Goal: Task Accomplishment & Management: Complete application form

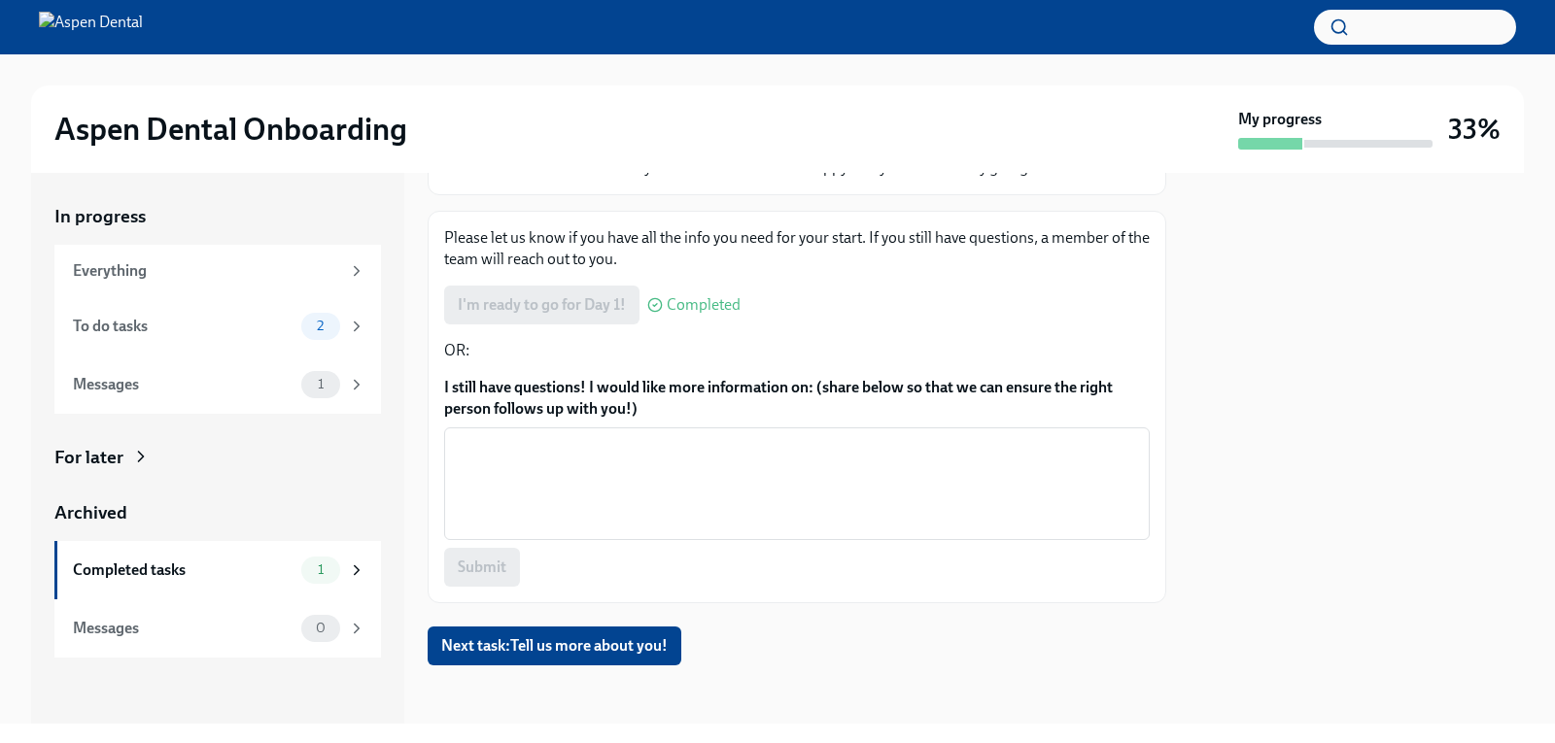
scroll to position [213, 0]
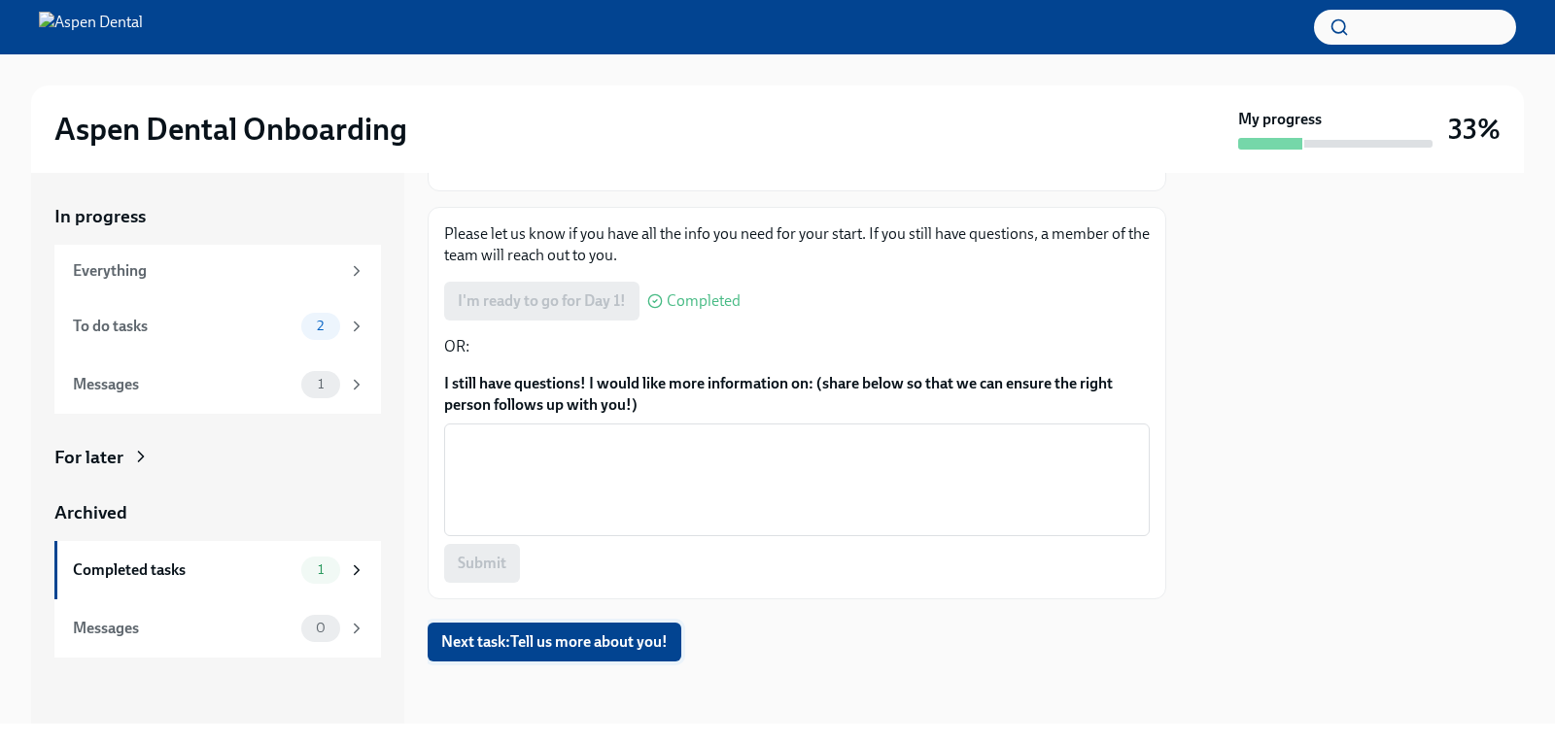
click at [603, 642] on span "Next task : Tell us more about you!" at bounding box center [554, 642] width 226 height 19
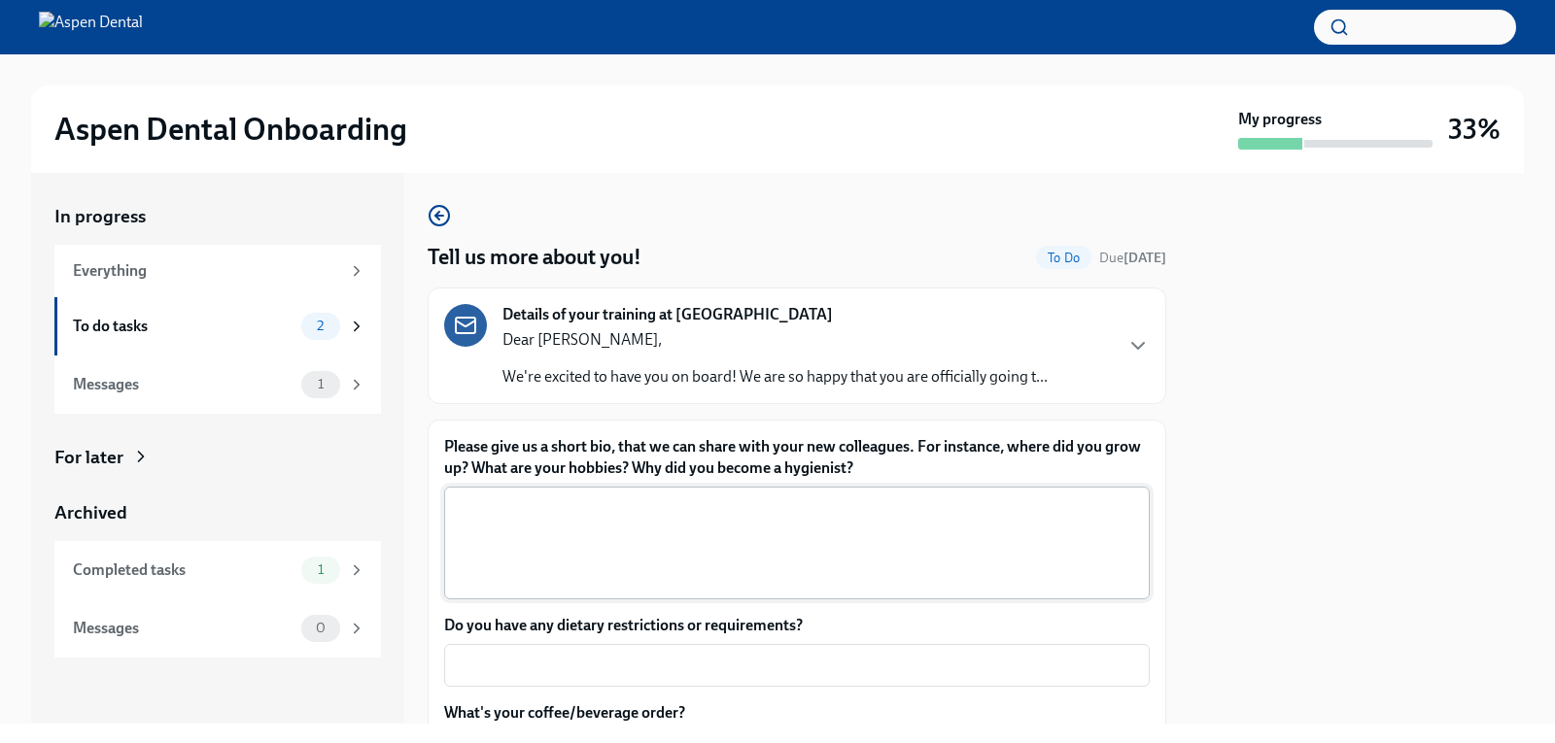
click at [534, 519] on textarea "Please give us a short bio, that we can share with your new colleagues. For ins…" at bounding box center [797, 543] width 682 height 93
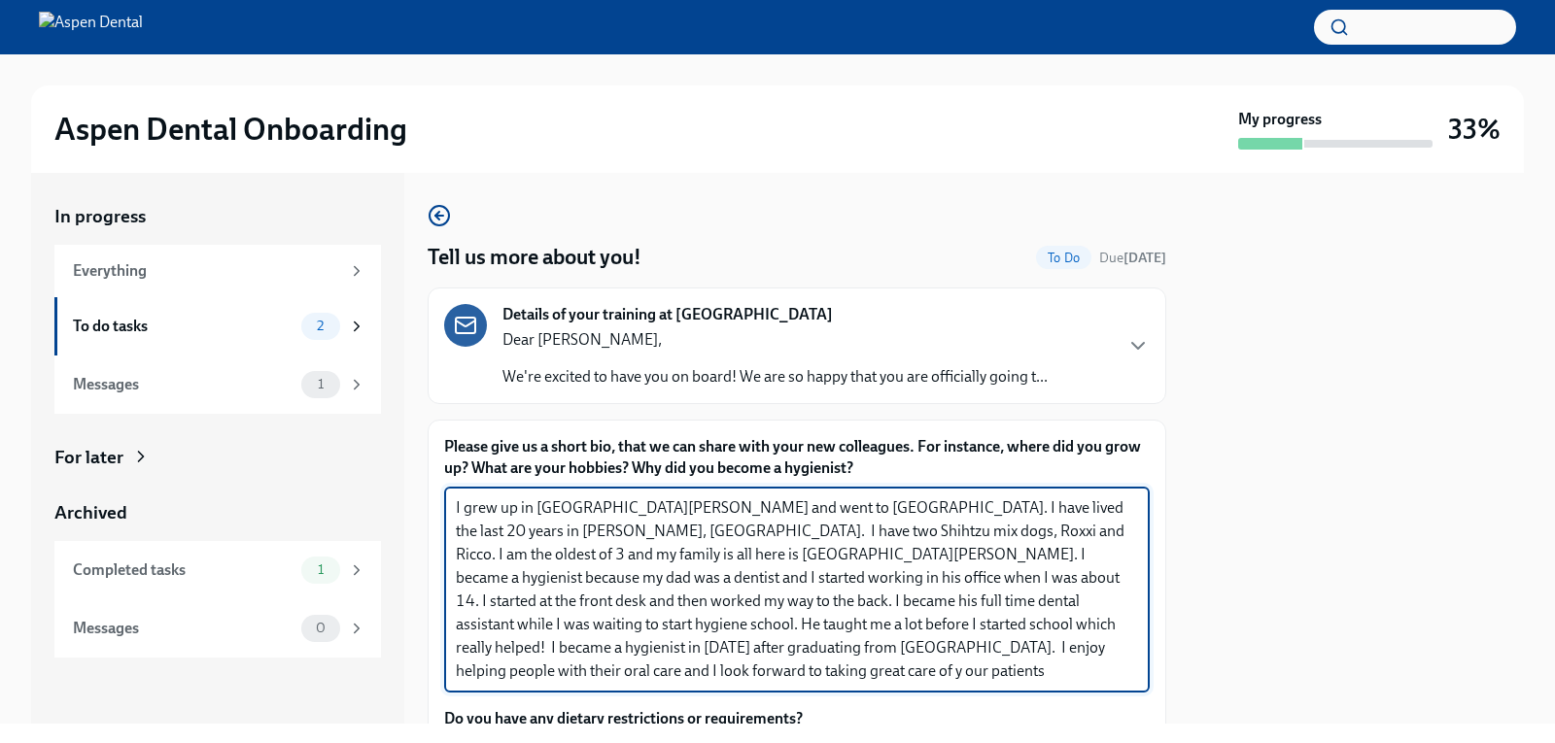
click at [1067, 646] on textarea "I grew up in [GEOGRAPHIC_DATA][PERSON_NAME] and went to [GEOGRAPHIC_DATA]. I ha…" at bounding box center [797, 590] width 682 height 187
click at [1071, 646] on textarea "I grew up in [GEOGRAPHIC_DATA][PERSON_NAME] and went to [GEOGRAPHIC_DATA]. I ha…" at bounding box center [797, 590] width 682 height 187
click at [539, 679] on textarea "I grew up in [GEOGRAPHIC_DATA][PERSON_NAME] and went to [GEOGRAPHIC_DATA]. I ha…" at bounding box center [797, 590] width 682 height 187
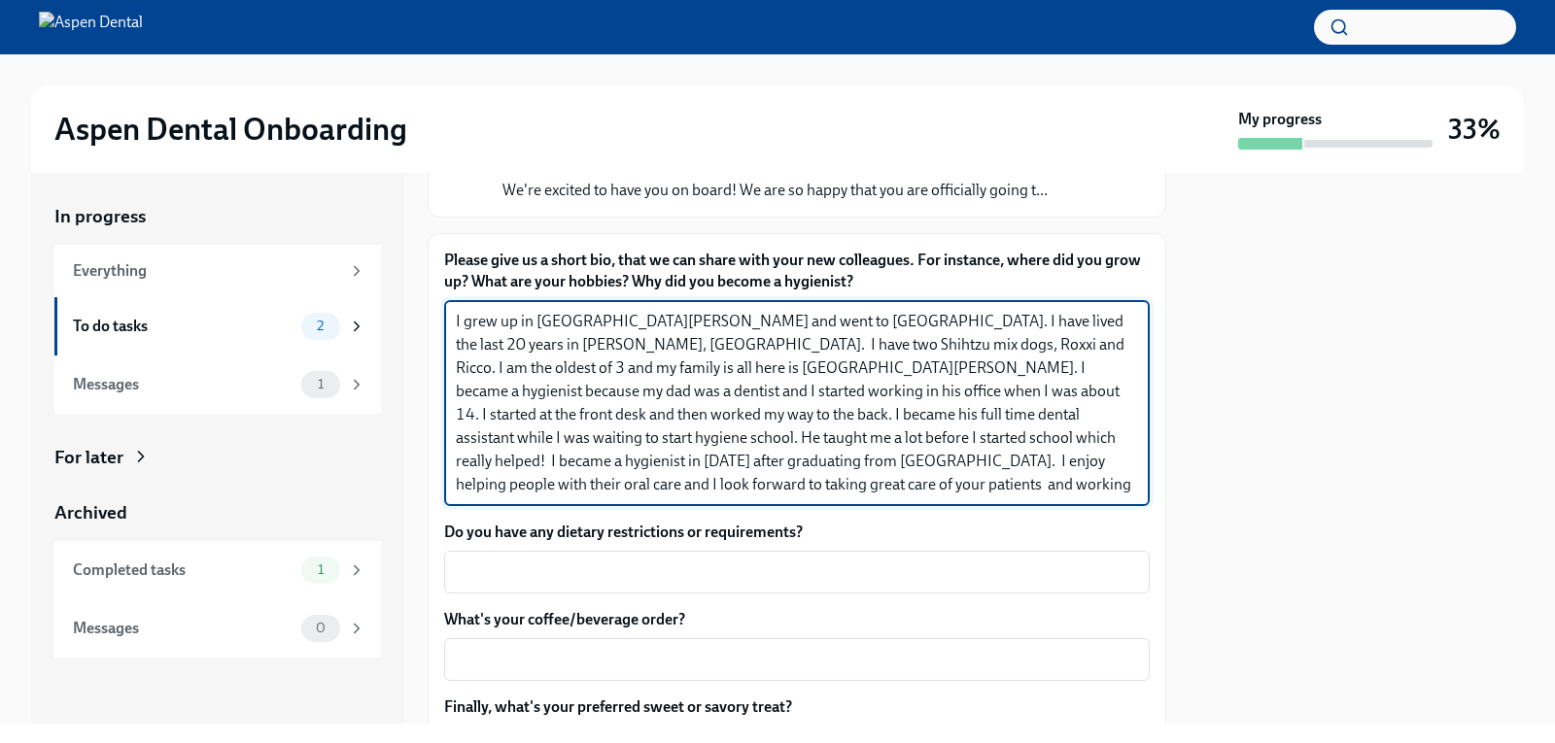
scroll to position [194, 0]
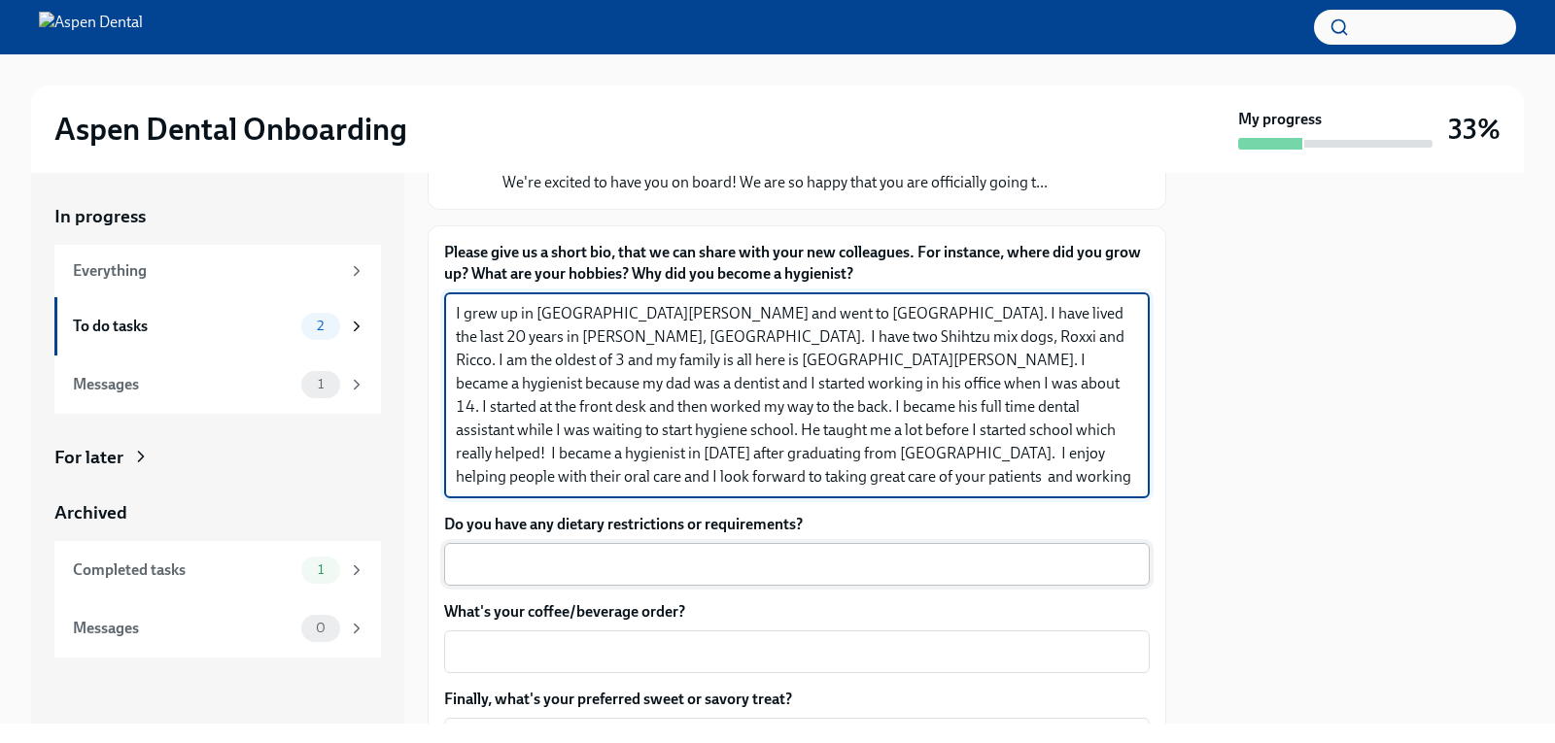
type textarea "I grew up in [GEOGRAPHIC_DATA][PERSON_NAME] and went to [GEOGRAPHIC_DATA]. I ha…"
click at [596, 572] on textarea "Do you have any dietary restrictions or requirements?" at bounding box center [797, 564] width 682 height 23
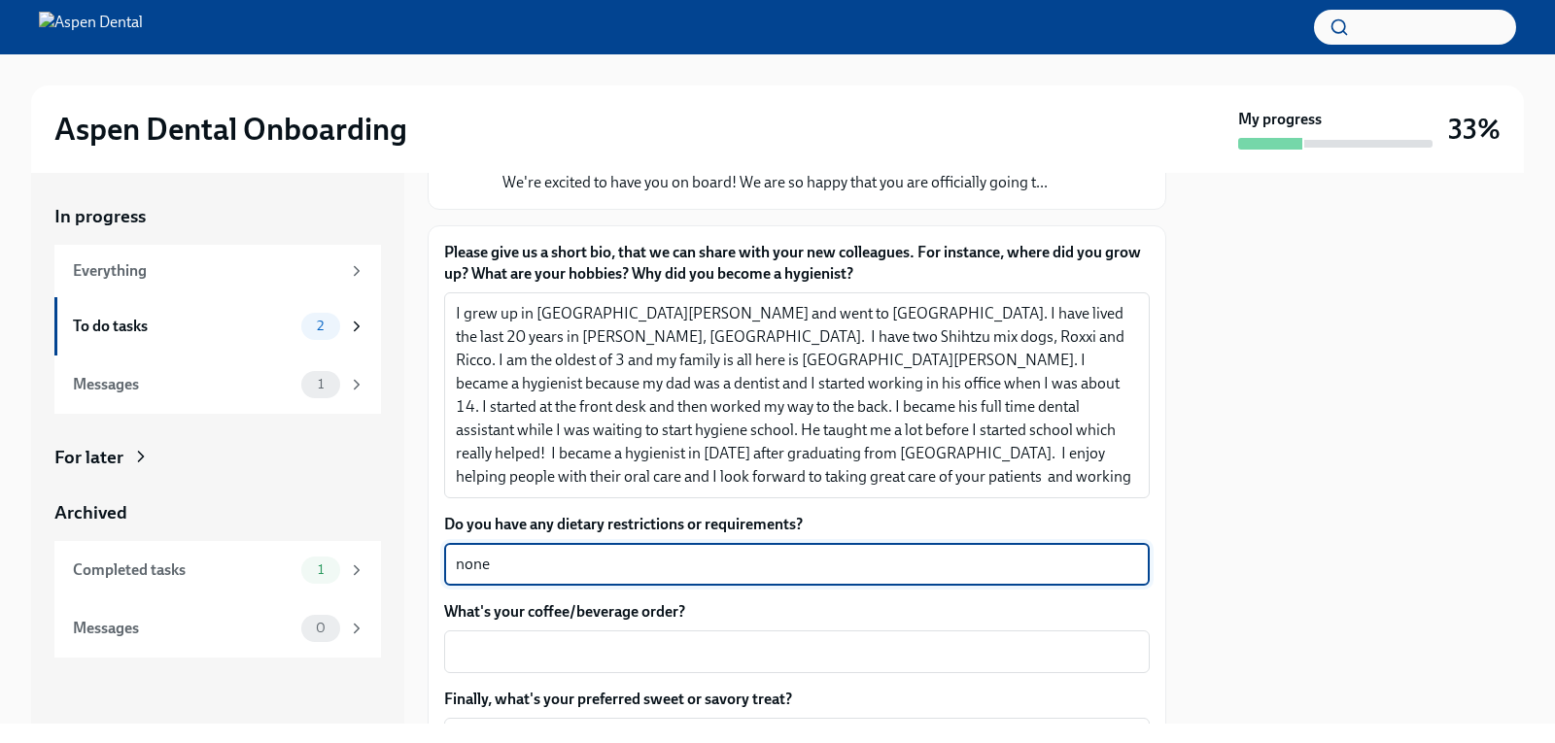
scroll to position [292, 0]
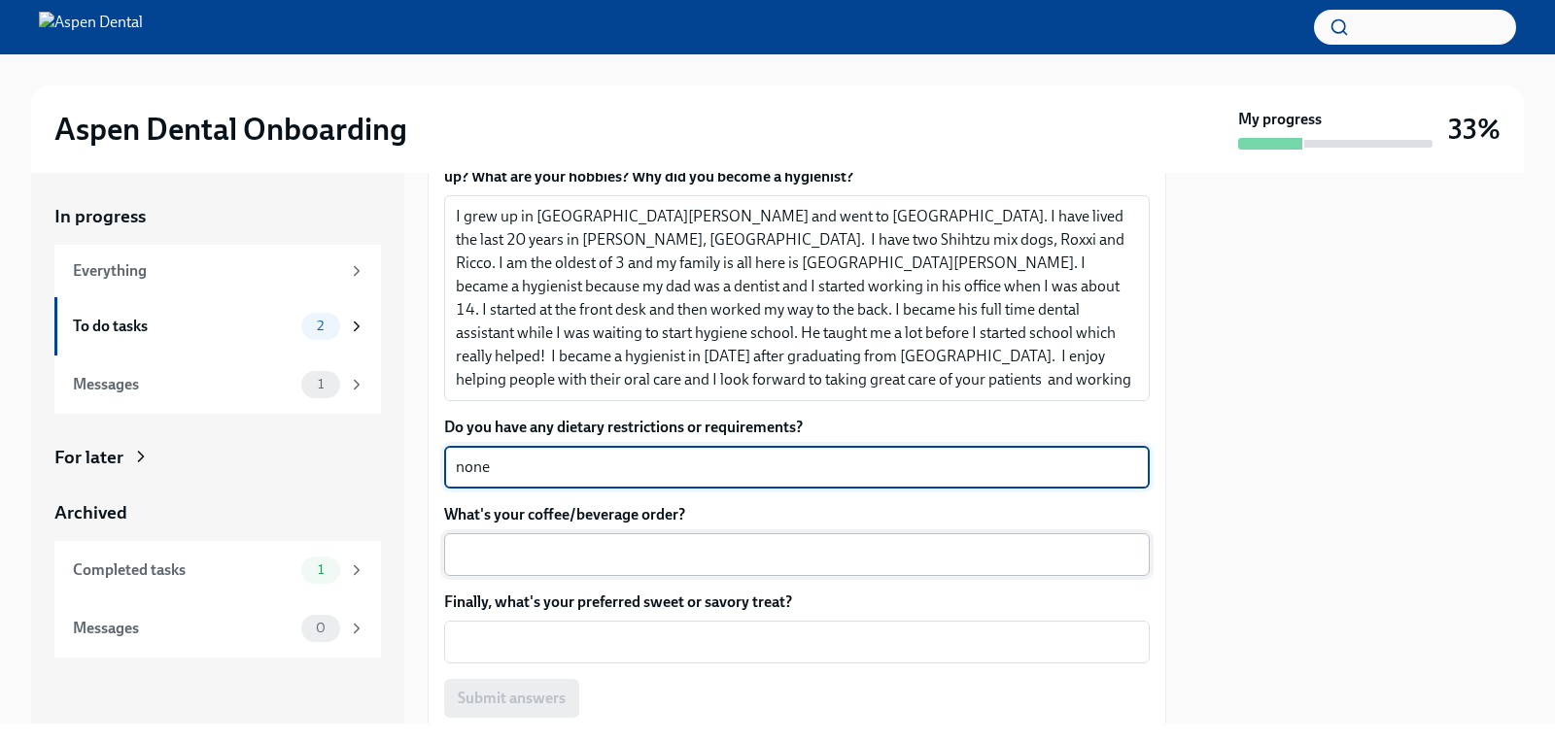
type textarea "none"
click at [611, 561] on textarea "What's your coffee/beverage order?" at bounding box center [797, 554] width 682 height 23
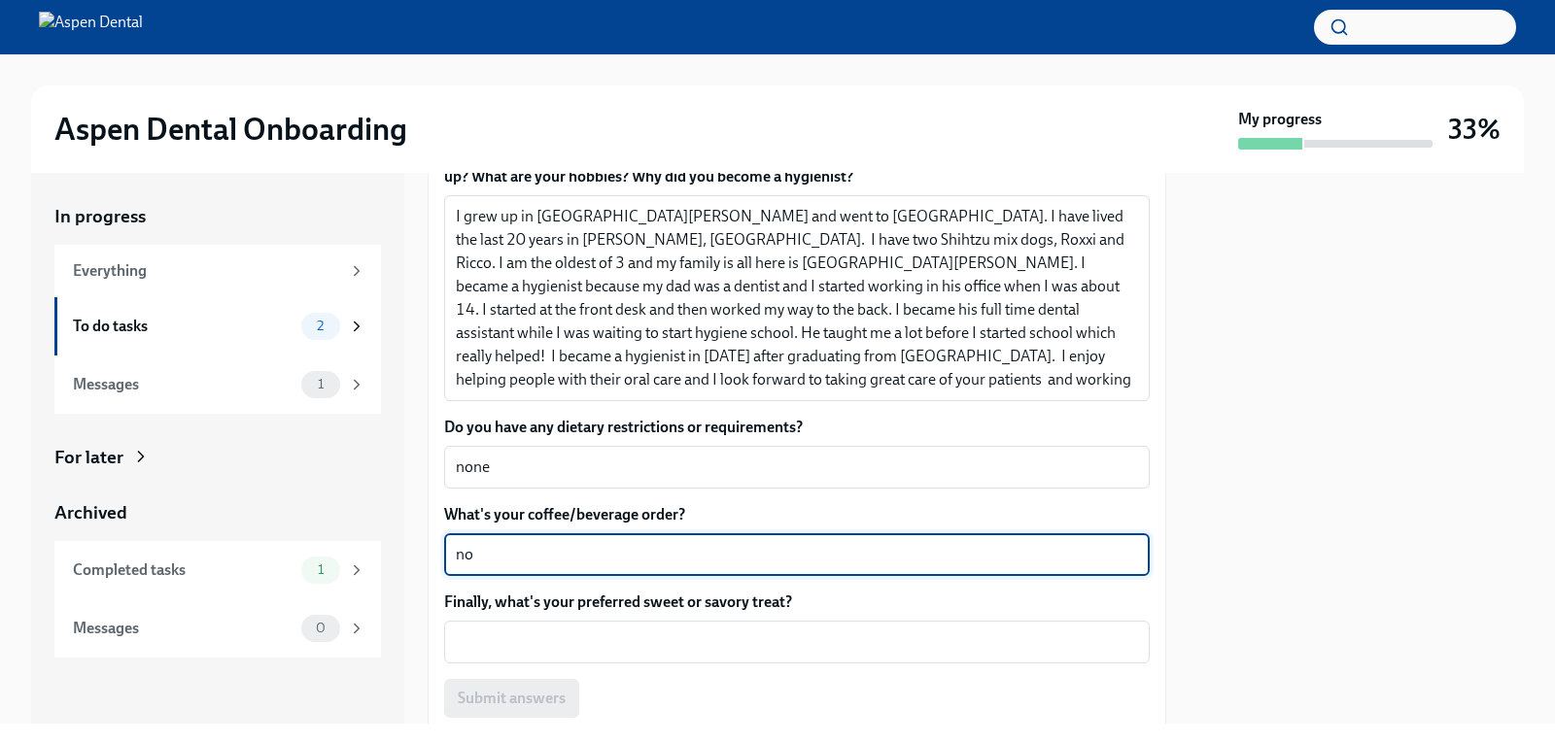
type textarea "n"
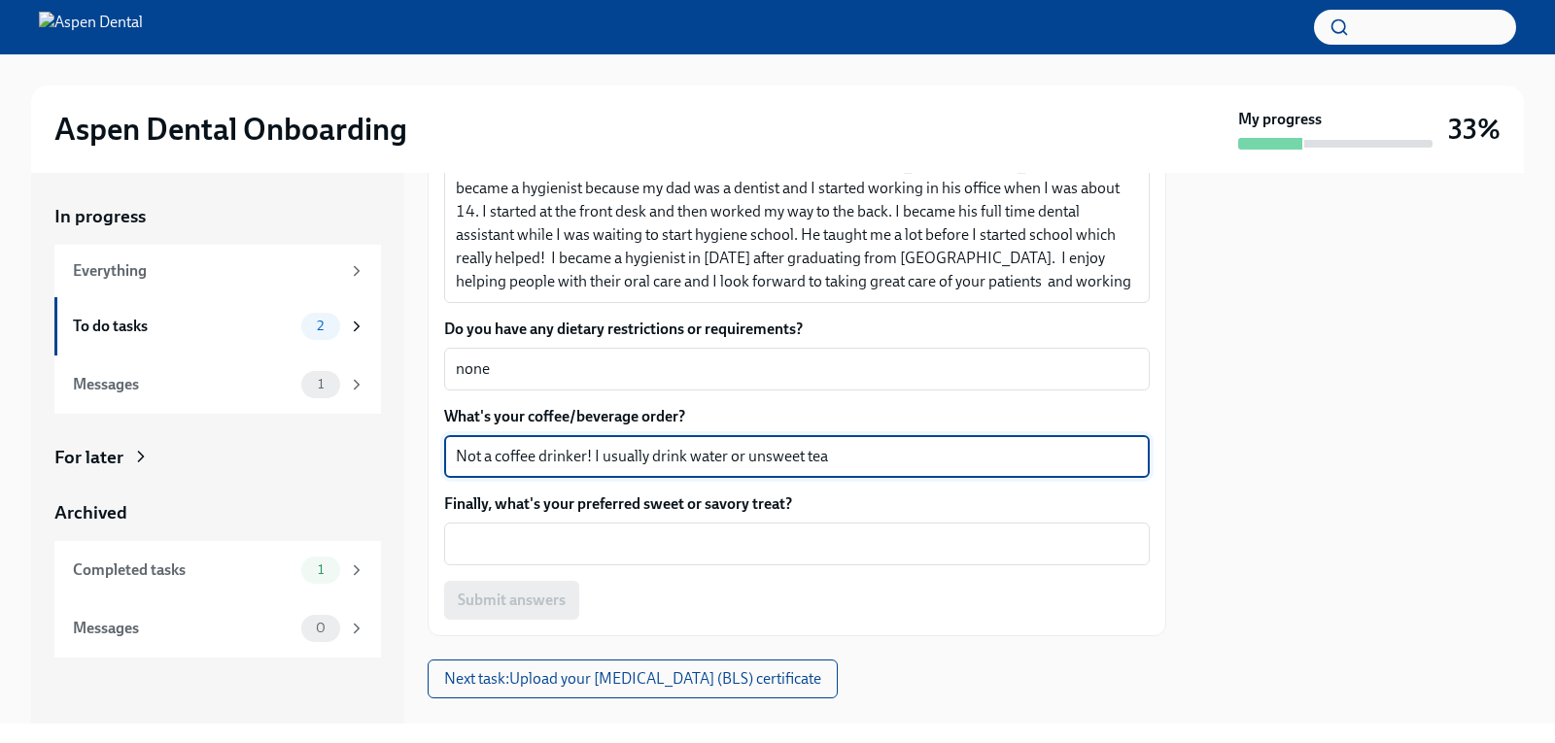
scroll to position [427, 0]
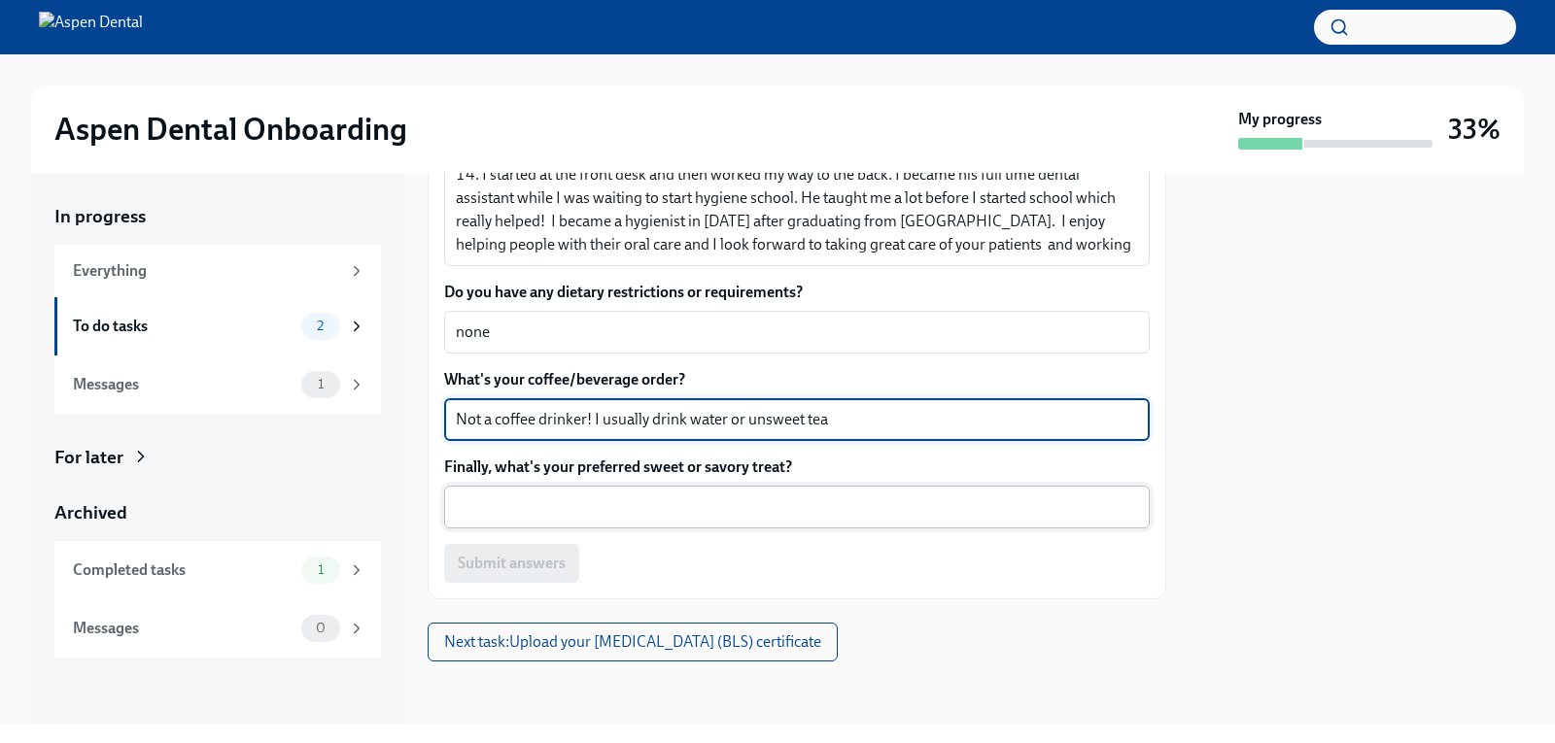
type textarea "Not a coffee drinker! I usually drink water or unsweet tea"
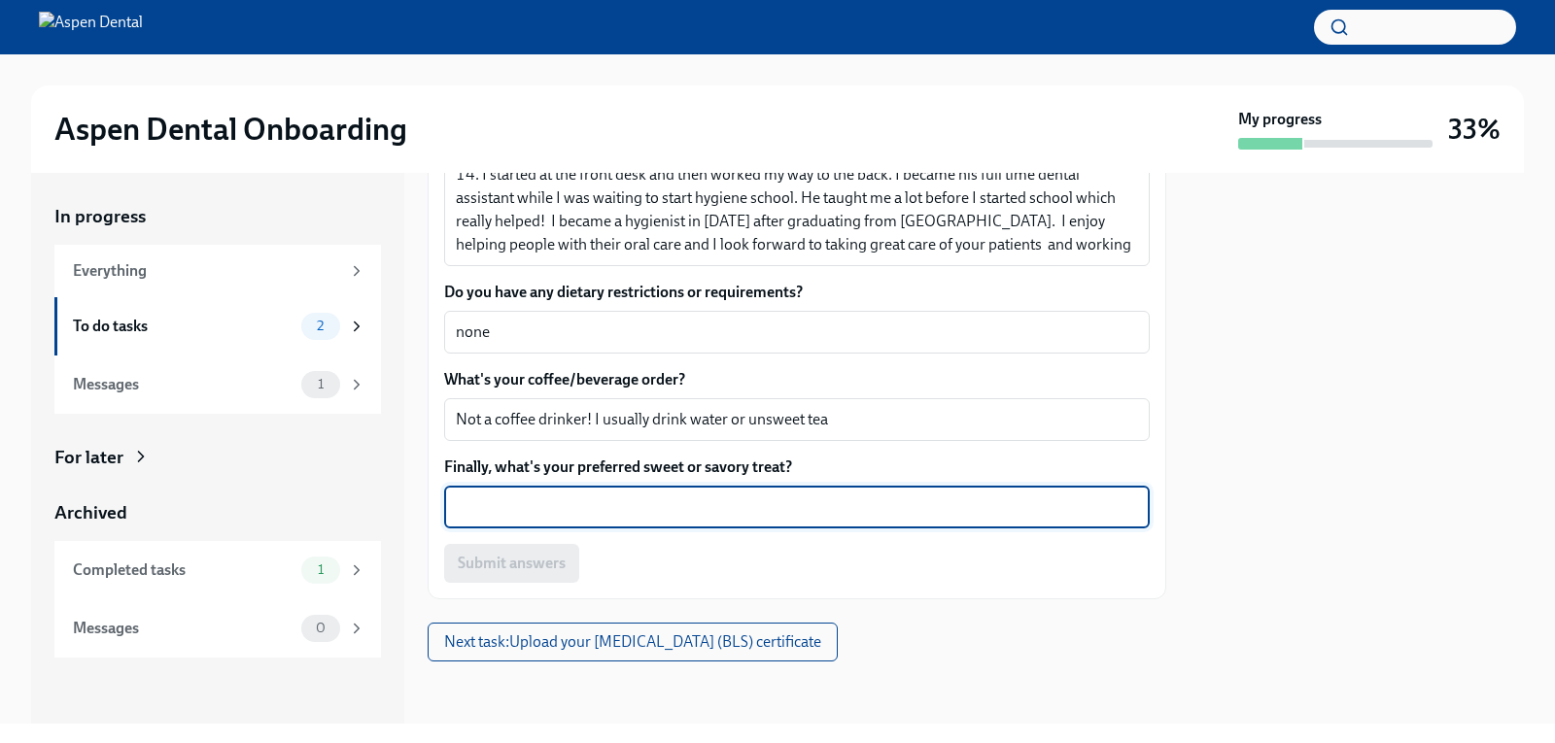
click at [621, 502] on textarea "Finally, what's your preferred sweet or savory treat?" at bounding box center [797, 507] width 682 height 23
type textarea "sweet- startbursts savory-cheez- its"
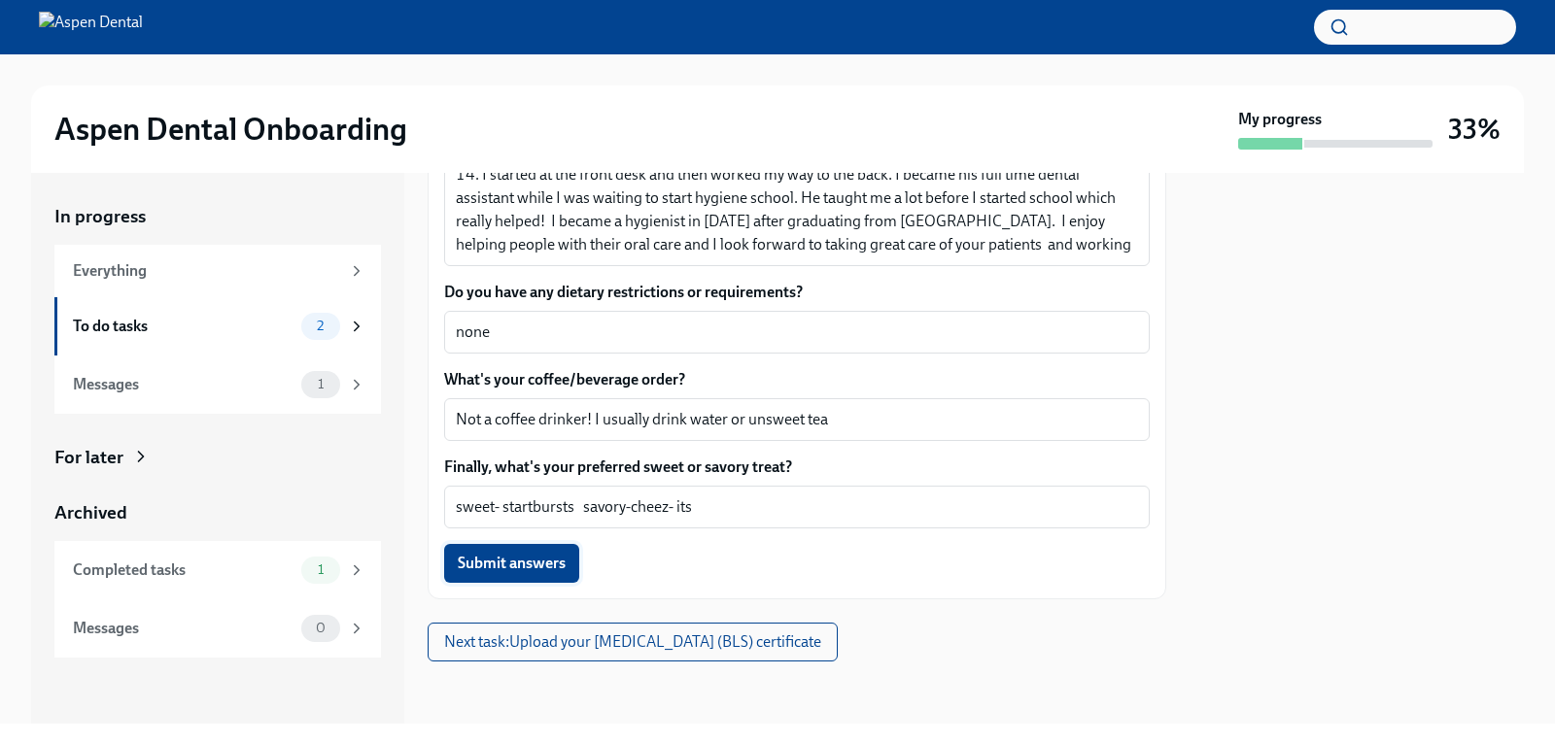
click at [537, 561] on span "Submit answers" at bounding box center [512, 563] width 108 height 19
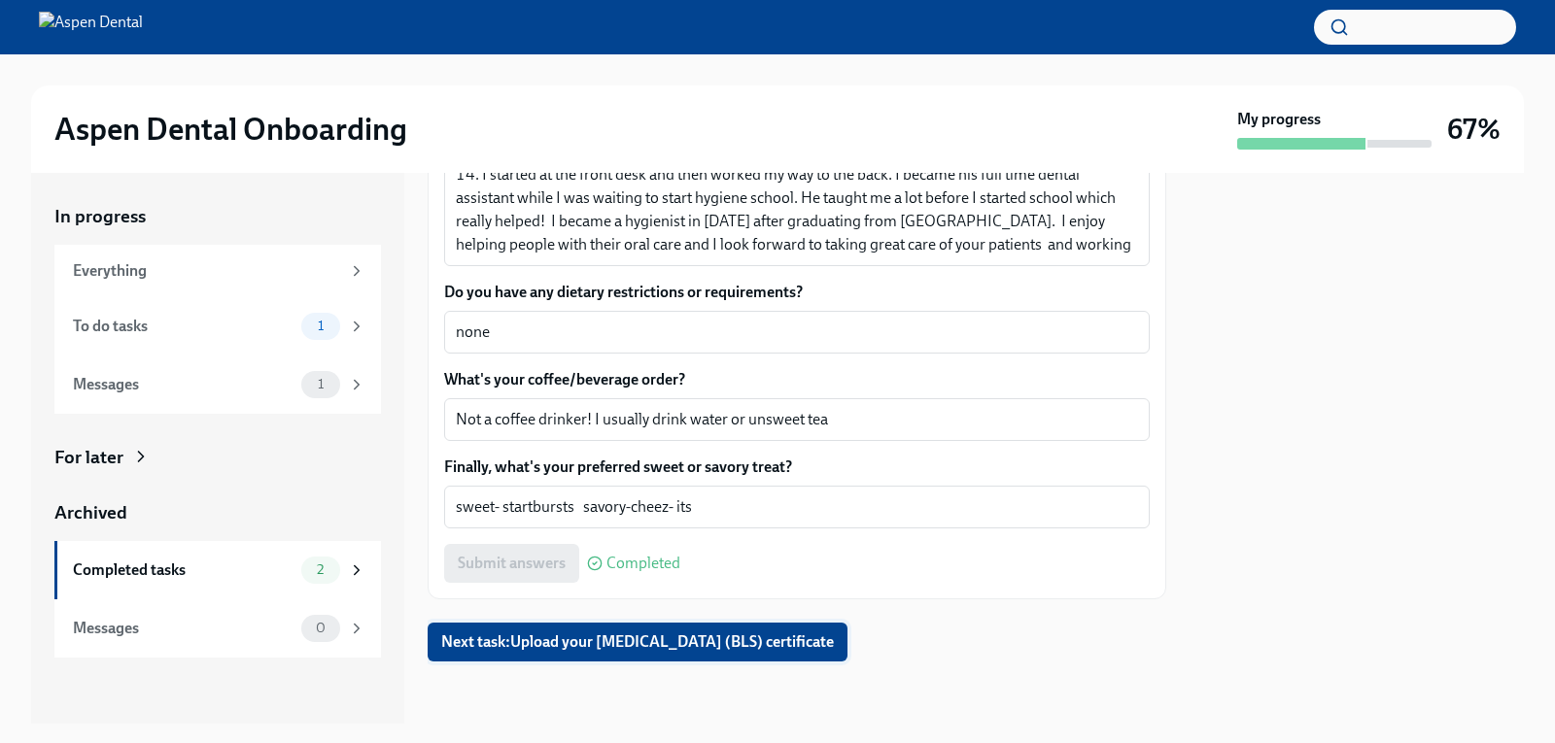
click at [758, 638] on span "Next task : Upload your [MEDICAL_DATA] (BLS) certificate" at bounding box center [637, 642] width 393 height 19
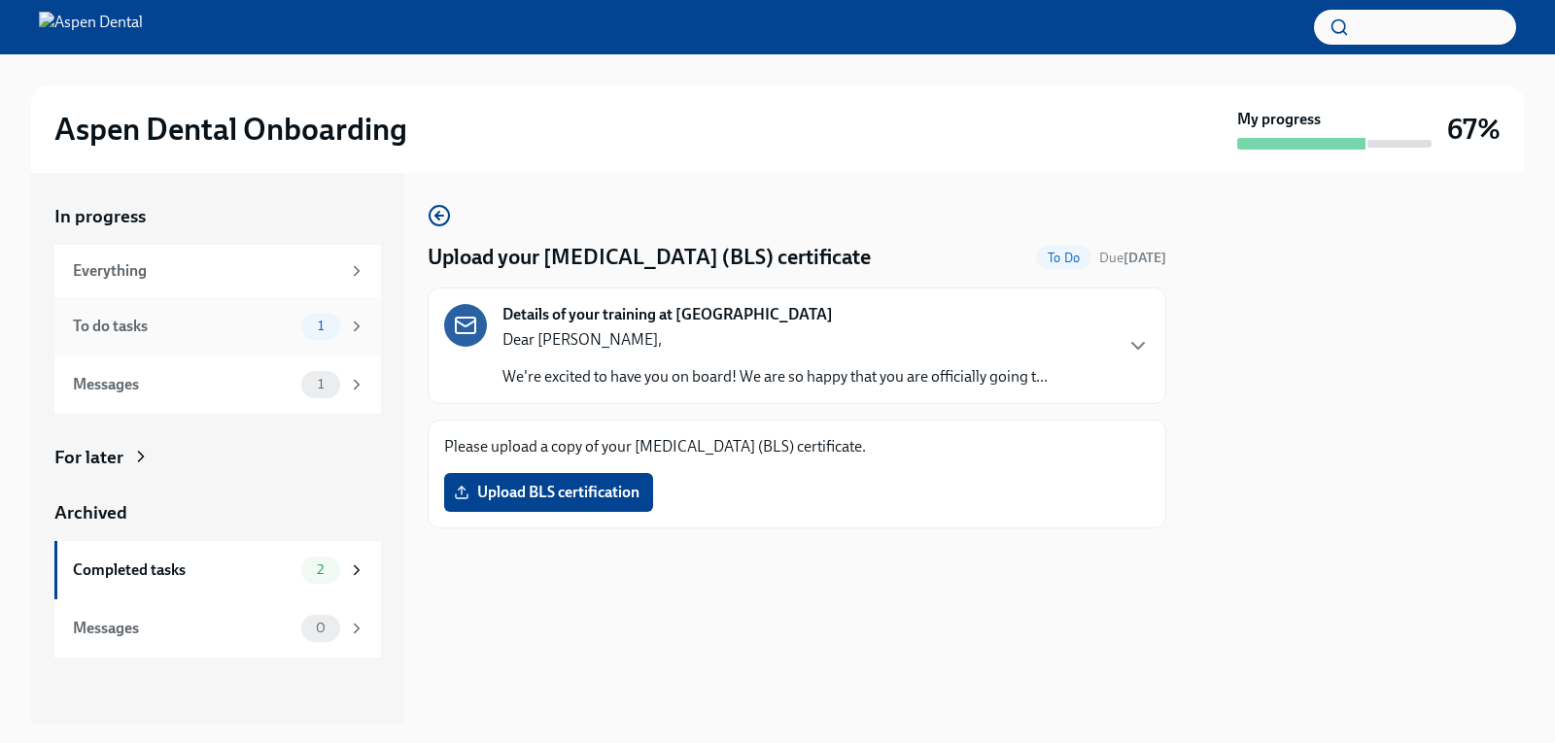
click at [189, 331] on div "To do tasks" at bounding box center [183, 326] width 221 height 21
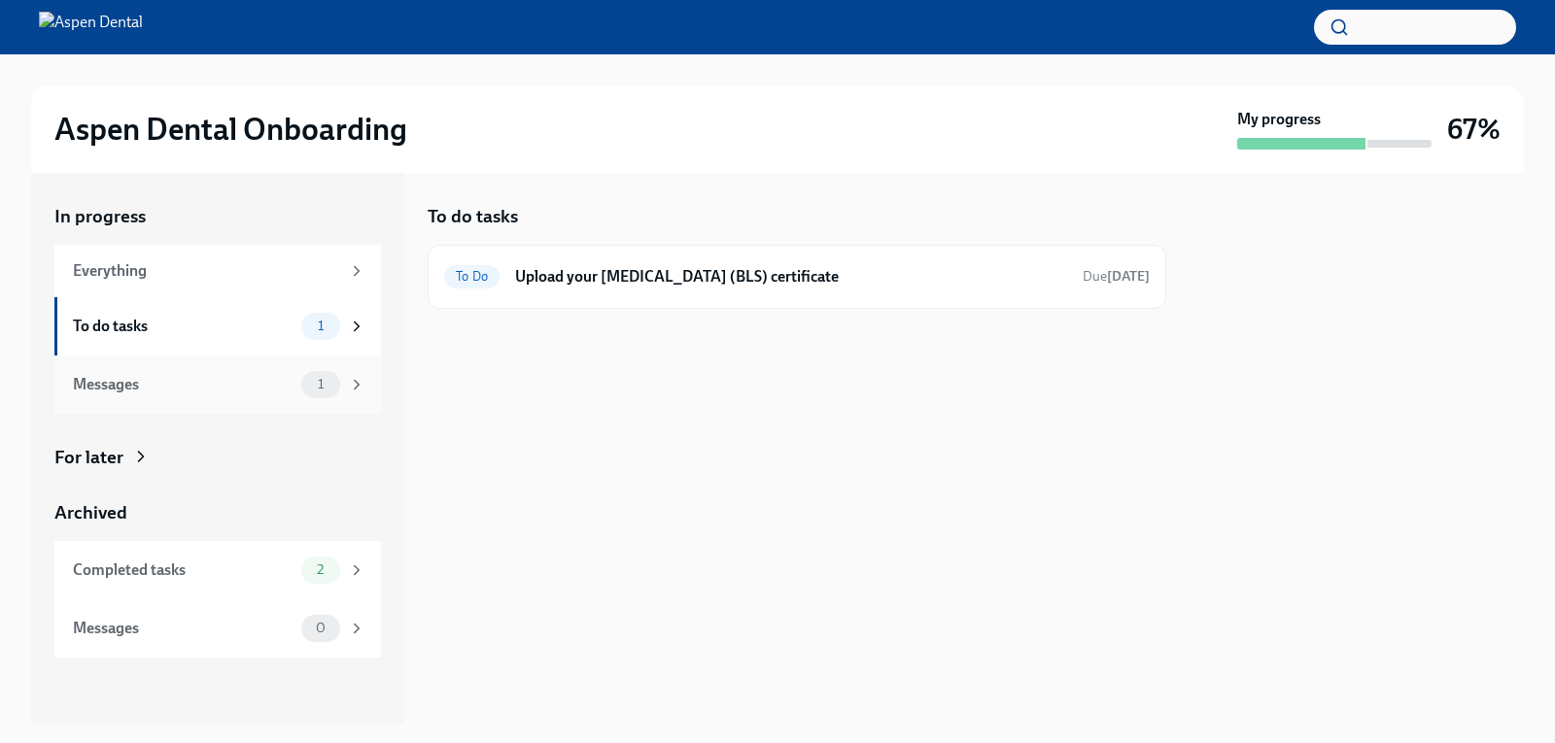
click at [173, 389] on div "Messages" at bounding box center [183, 384] width 221 height 21
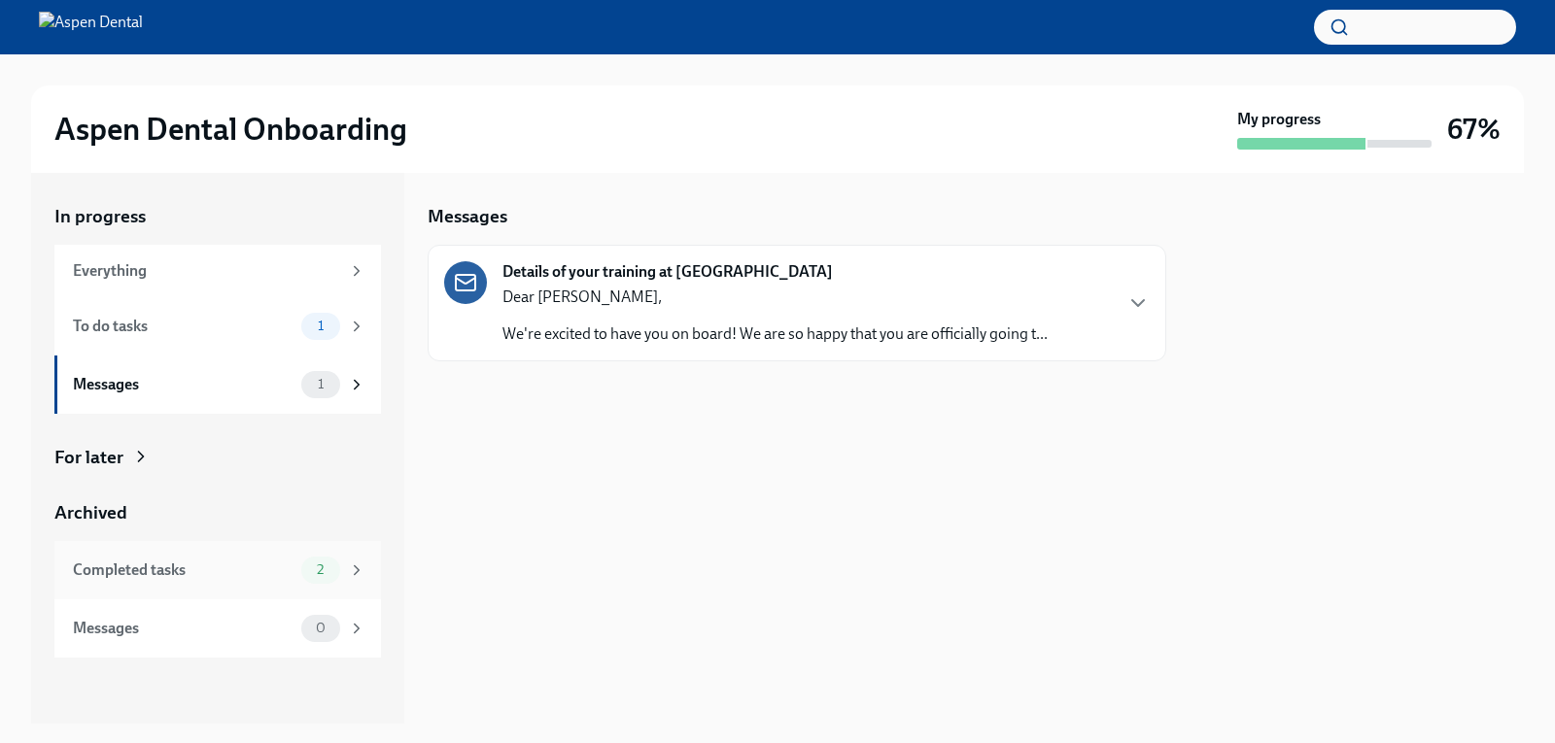
click at [315, 571] on span "2" at bounding box center [320, 570] width 30 height 15
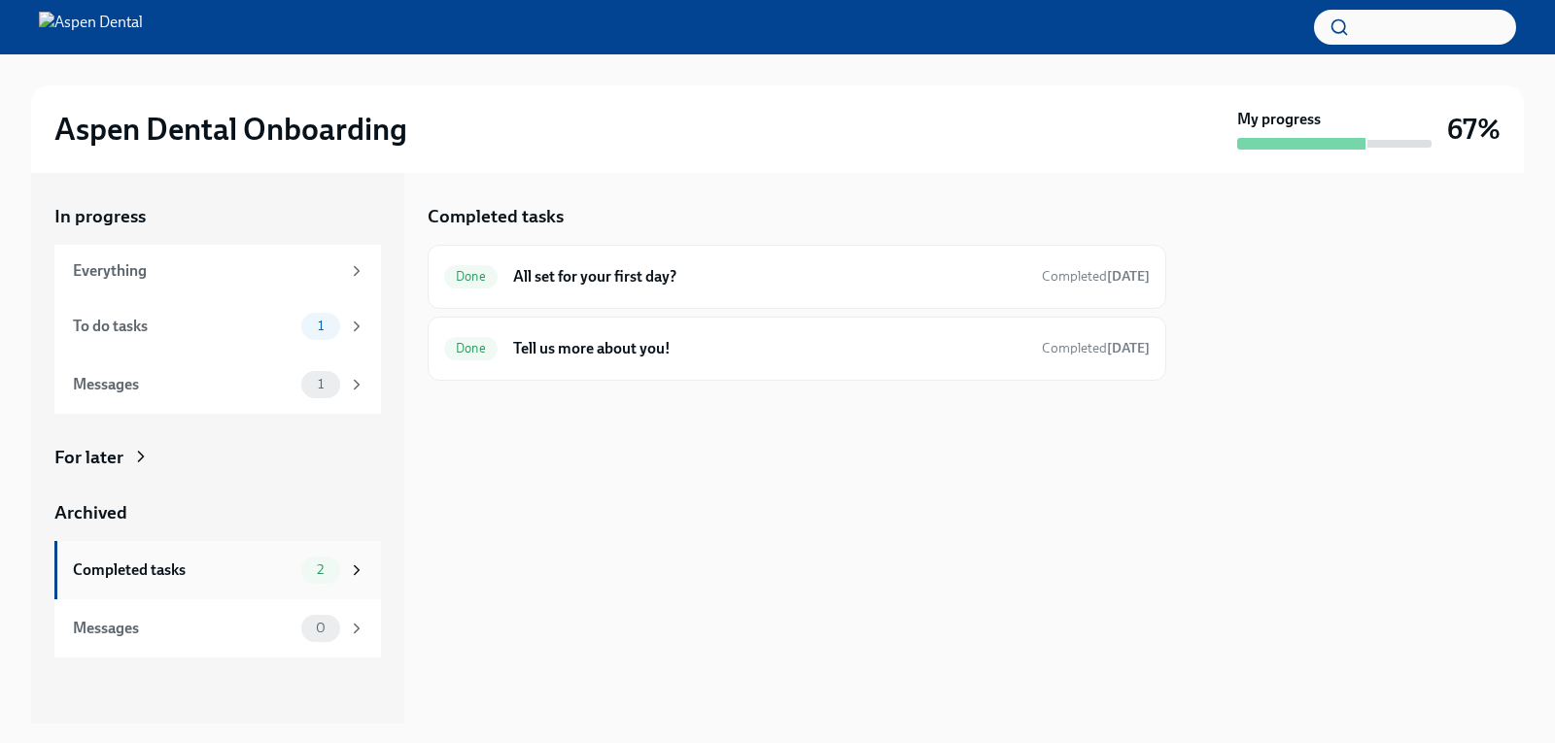
click at [174, 570] on div "Completed tasks" at bounding box center [183, 570] width 221 height 21
